Goal: Task Accomplishment & Management: Complete application form

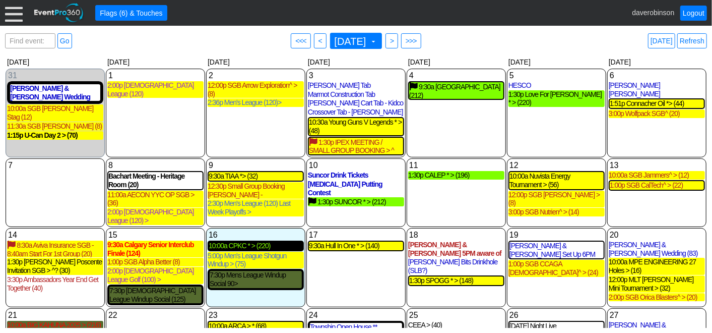
click at [256, 241] on div "10:00a CPKC * > (220)" at bounding box center [256, 245] width 94 height 9
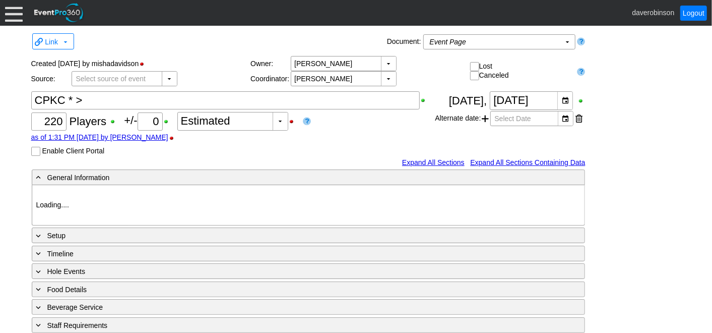
type input "Heritage Pointe Golf Club"
type input "Corporate Tournament"
type input "Scramble"
type input "Shotgun"
type input "Black"
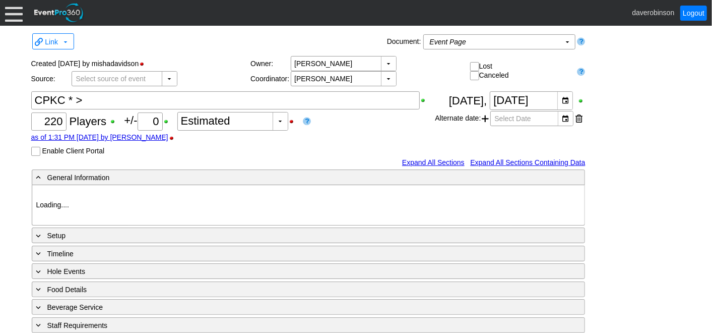
type input "Red"
type input "1115374"
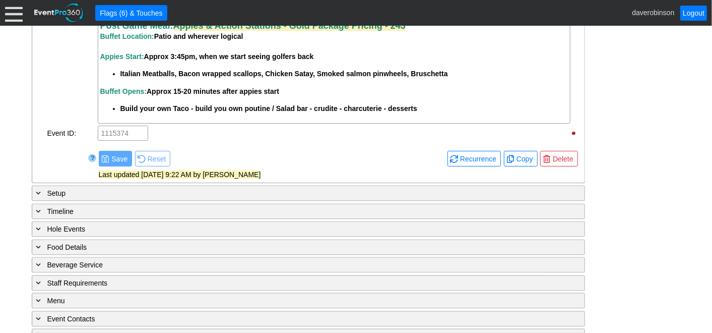
scroll to position [1160, 0]
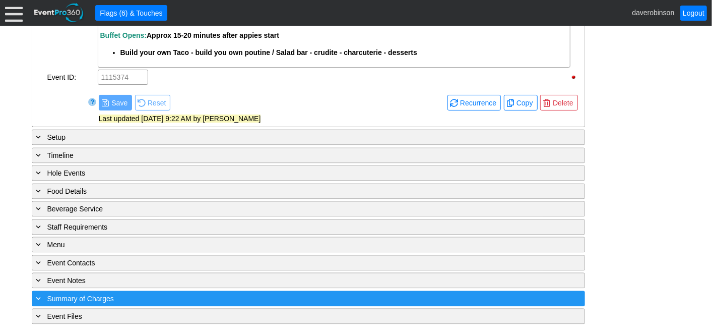
click at [120, 301] on div "+ Summary of Charges" at bounding box center [287, 298] width 507 height 12
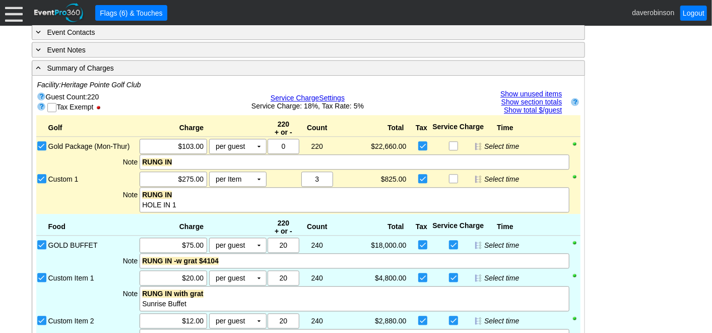
scroll to position [1364, 0]
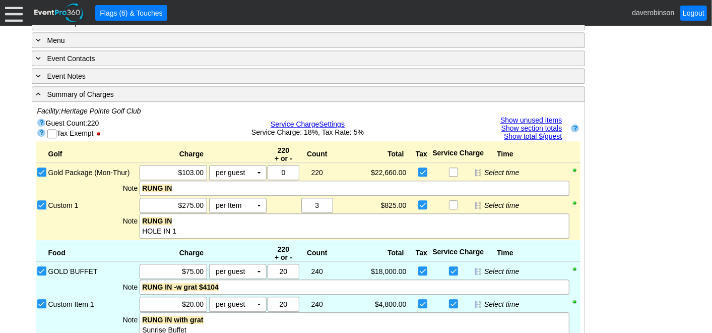
click at [532, 120] on link "Show unused items" at bounding box center [530, 120] width 61 height 8
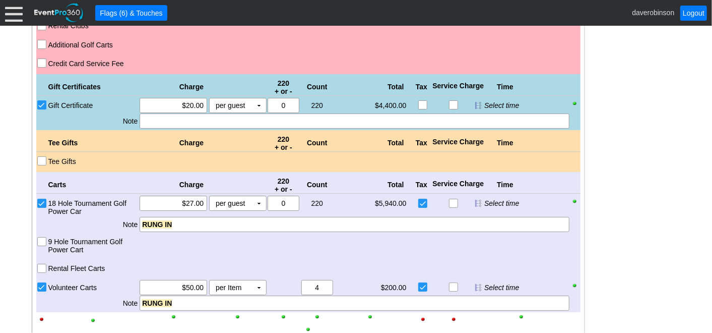
scroll to position [2316, 0]
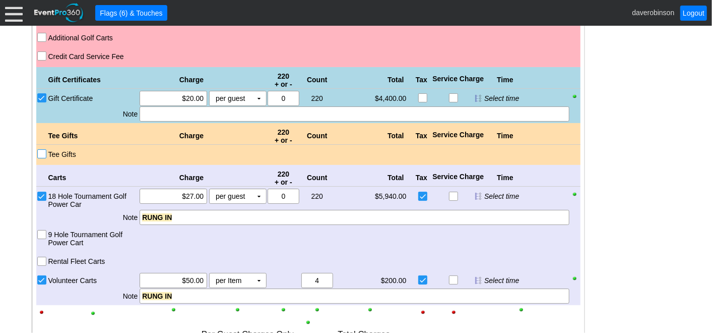
click at [42, 157] on input "Tee Gifts" at bounding box center [43, 155] width 10 height 10
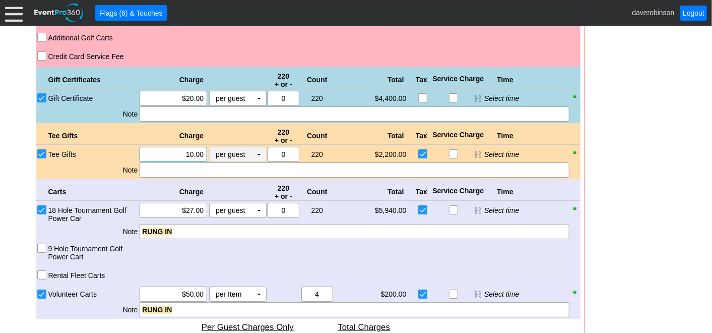
drag, startPoint x: 171, startPoint y: 152, endPoint x: 210, endPoint y: 158, distance: 39.3
click at [210, 158] on div "Χ 10.00 per guest Χ ▼ Upcharge" at bounding box center [203, 154] width 128 height 15
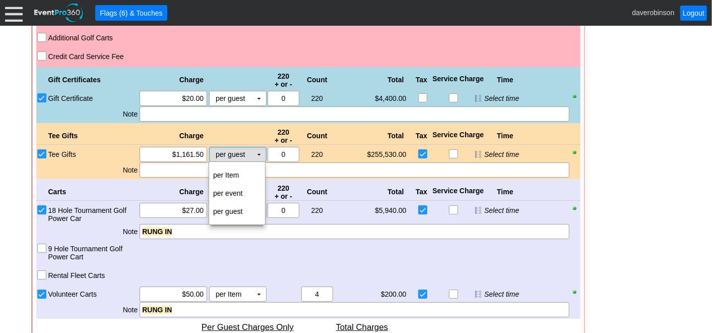
click at [255, 155] on td "▼" at bounding box center [259, 154] width 14 height 14
type input "$1,161.50"
click at [238, 175] on td "per Item" at bounding box center [237, 175] width 56 height 18
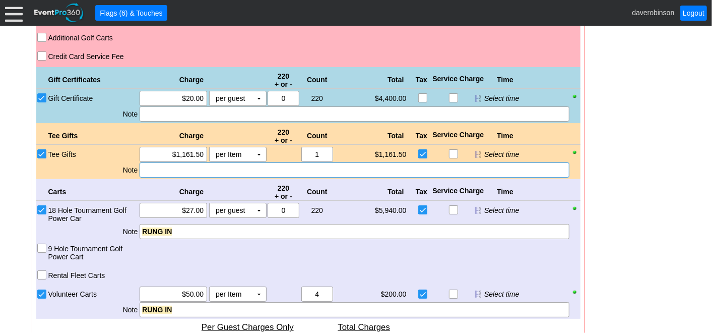
click at [181, 171] on div at bounding box center [354, 169] width 429 height 15
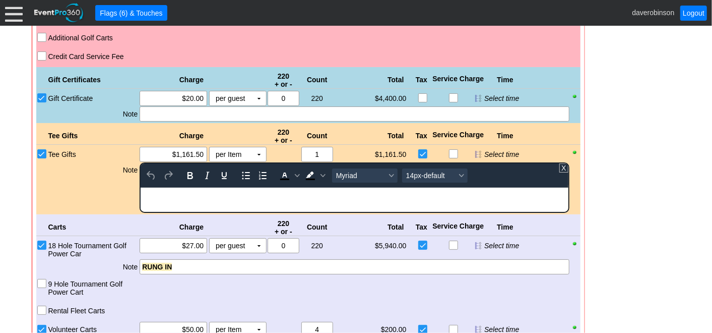
scroll to position [0, 0]
drag, startPoint x: 213, startPoint y: 191, endPoint x: 245, endPoint y: 193, distance: 32.3
click at [245, 193] on div "Pro Shop Putrchases - RUNG IN" at bounding box center [354, 191] width 426 height 8
drag, startPoint x: 246, startPoint y: 194, endPoint x: 208, endPoint y: 192, distance: 37.9
click at [208, 192] on div "Pro Shop Putrchases - RUNG IN" at bounding box center [354, 191] width 426 height 8
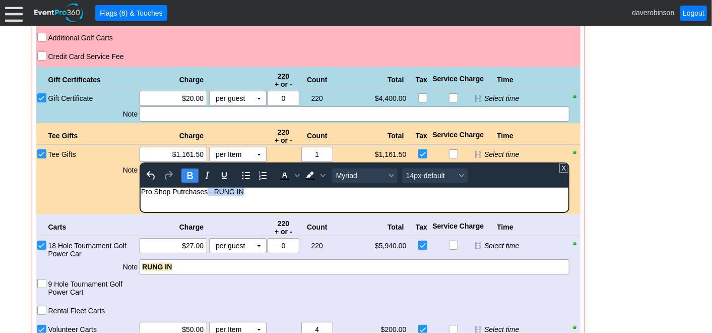
click at [192, 177] on icon "Bold" at bounding box center [190, 175] width 6 height 7
click at [321, 176] on icon "Background color Black" at bounding box center [323, 175] width 5 height 5
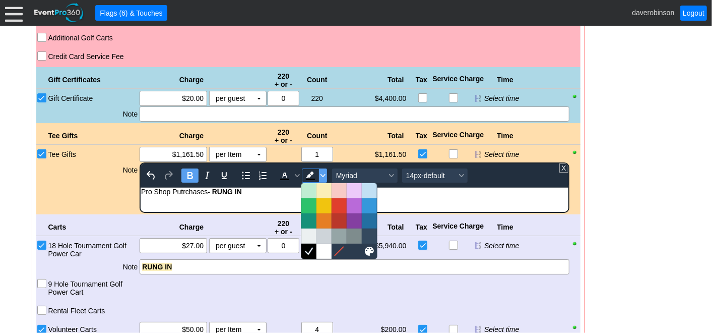
drag, startPoint x: 321, startPoint y: 180, endPoint x: 279, endPoint y: 7, distance: 178.3
click at [321, 187] on div at bounding box center [323, 190] width 15 height 15
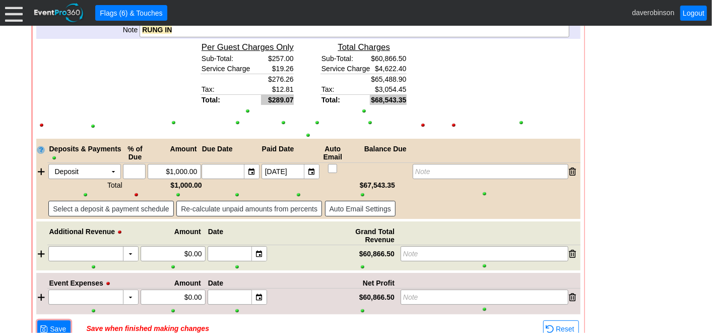
scroll to position [2633, 0]
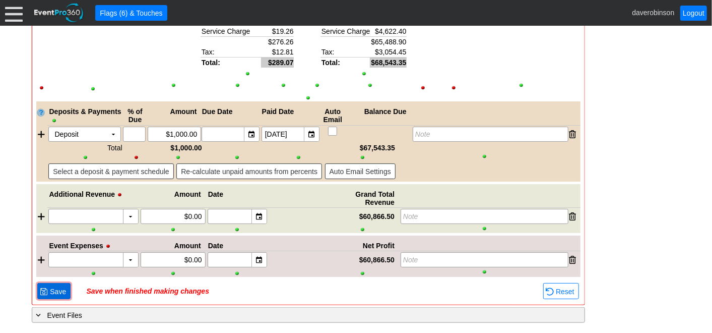
click at [55, 291] on span "Save" at bounding box center [58, 291] width 20 height 10
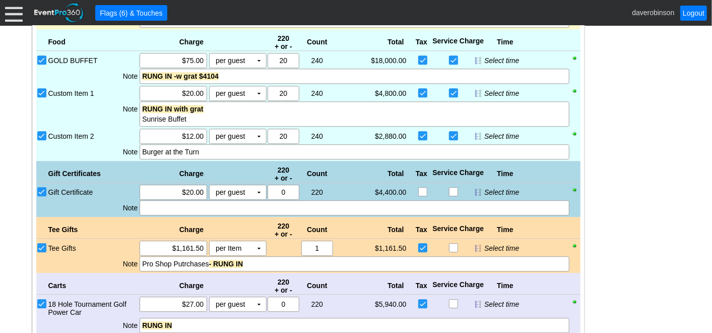
scroll to position [1548, 0]
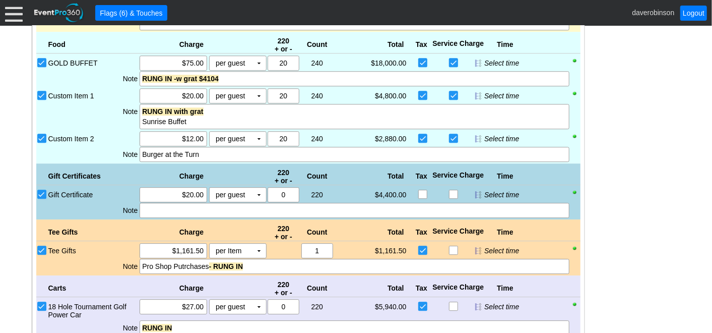
scroll to position [1572, 0]
click at [40, 136] on input "Custom Item 2" at bounding box center [43, 140] width 10 height 10
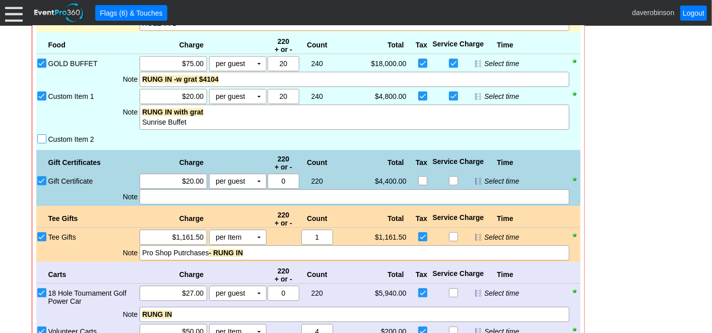
click at [43, 138] on input "Custom Item 2" at bounding box center [43, 140] width 10 height 10
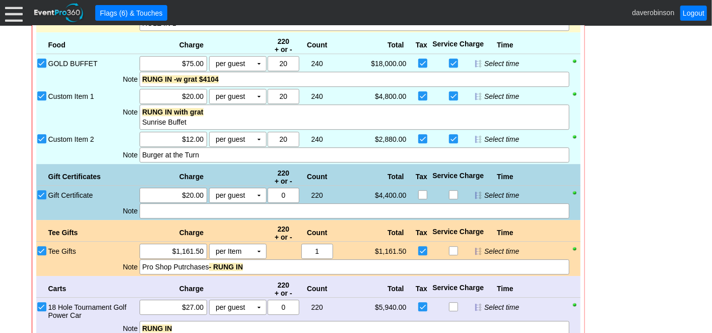
click at [43, 196] on input "Gift Certificate" at bounding box center [43, 196] width 10 height 10
checkbox input "false"
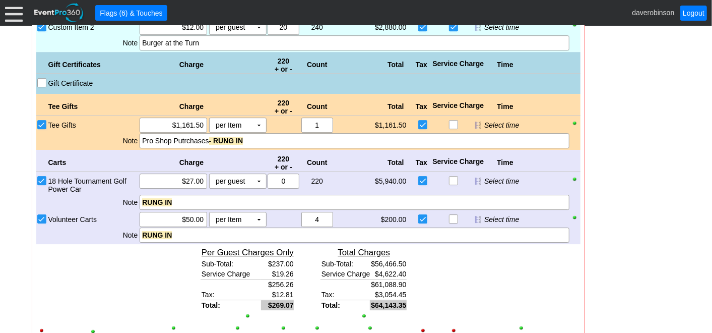
scroll to position [1628, 0]
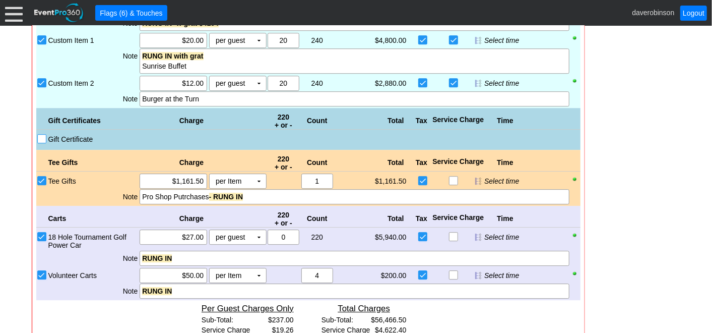
click at [38, 141] on input "Gift Certificate" at bounding box center [43, 140] width 10 height 10
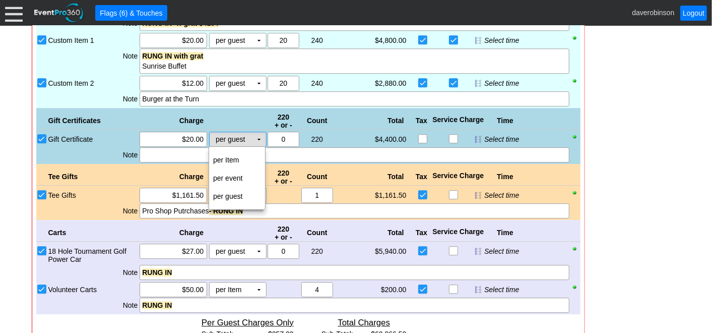
click at [259, 140] on td "▼" at bounding box center [259, 139] width 14 height 14
click at [249, 157] on td "per Item" at bounding box center [237, 160] width 56 height 18
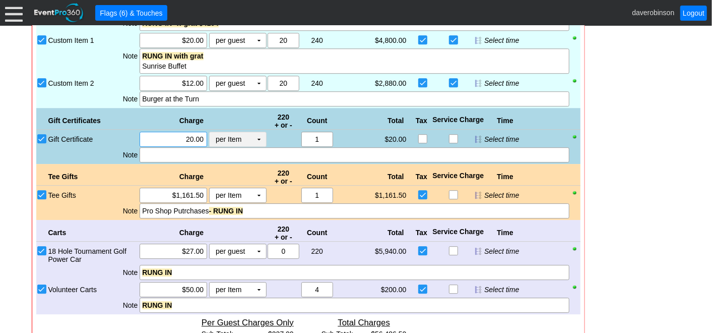
drag, startPoint x: 175, startPoint y: 136, endPoint x: 215, endPoint y: 146, distance: 40.5
click at [215, 146] on div "Χ 20.00 per Item Χ ▼ Upcharge" at bounding box center [203, 139] width 128 height 15
type input "1"
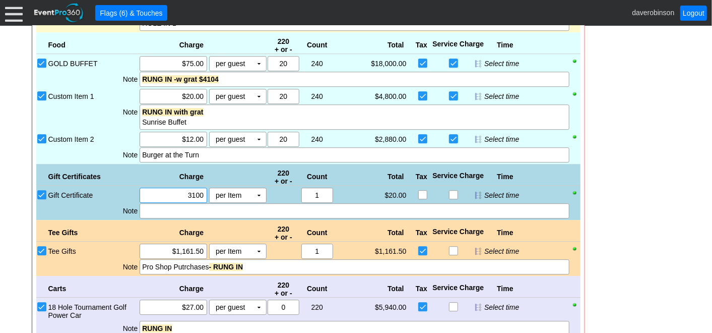
type input "$3,100.00"
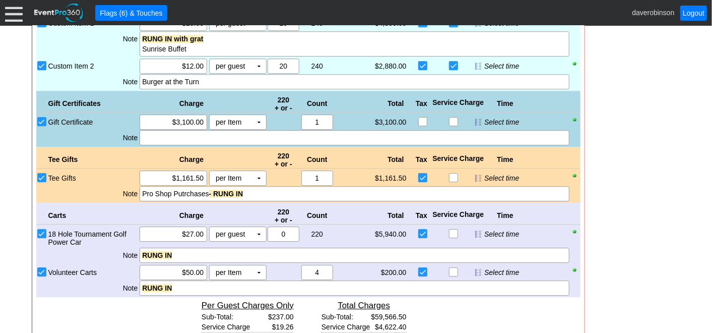
scroll to position [1621, 0]
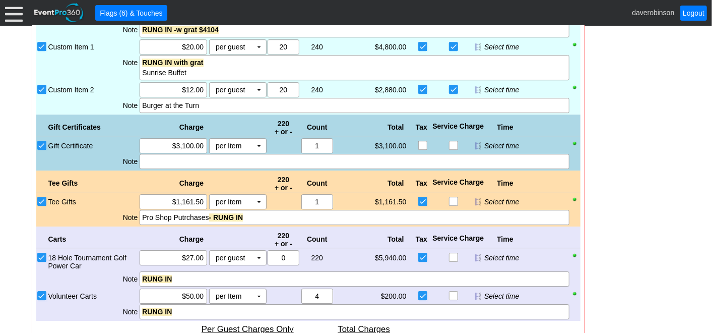
click at [44, 89] on input "Custom Item 2" at bounding box center [43, 90] width 10 height 10
checkbox input "false"
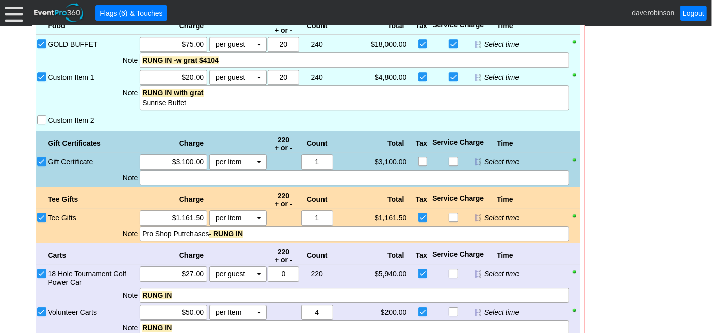
scroll to position [1565, 0]
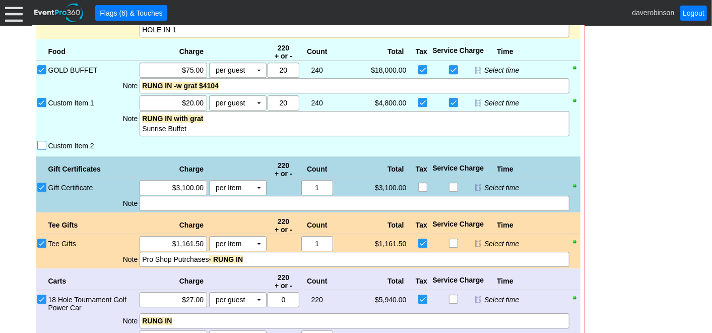
click at [38, 145] on input "Custom Item 2" at bounding box center [43, 146] width 10 height 10
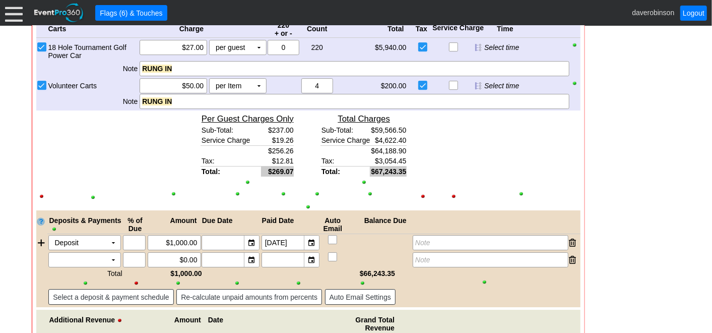
scroll to position [1957, 0]
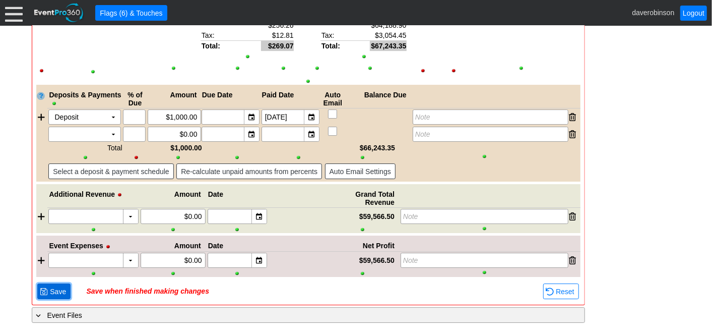
click at [56, 289] on span "Save" at bounding box center [58, 291] width 20 height 10
